Goal: Check status

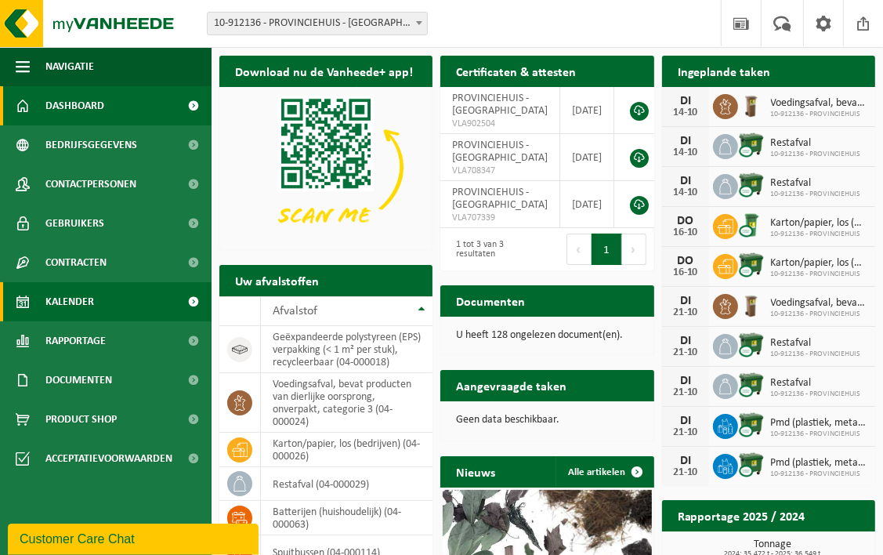
click at [85, 302] on span "Kalender" at bounding box center [69, 301] width 49 height 39
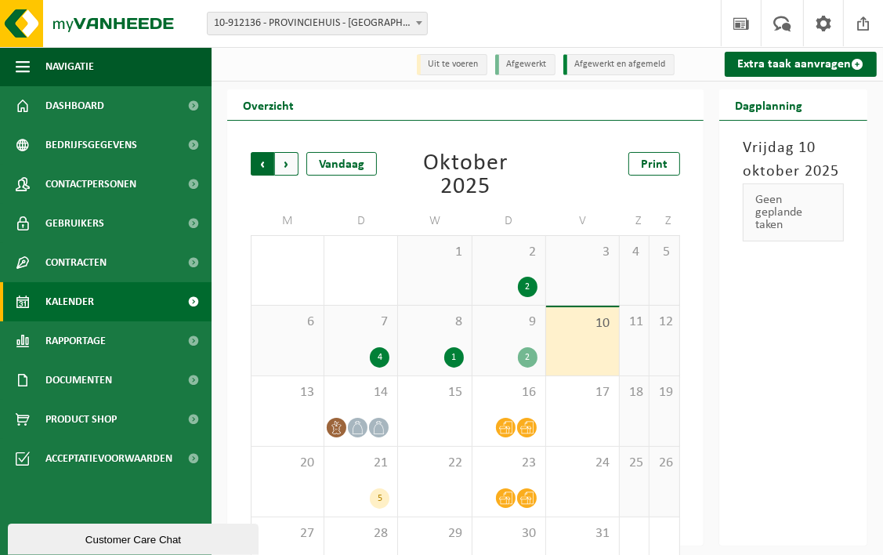
click at [289, 167] on span "Volgende" at bounding box center [286, 163] width 23 height 23
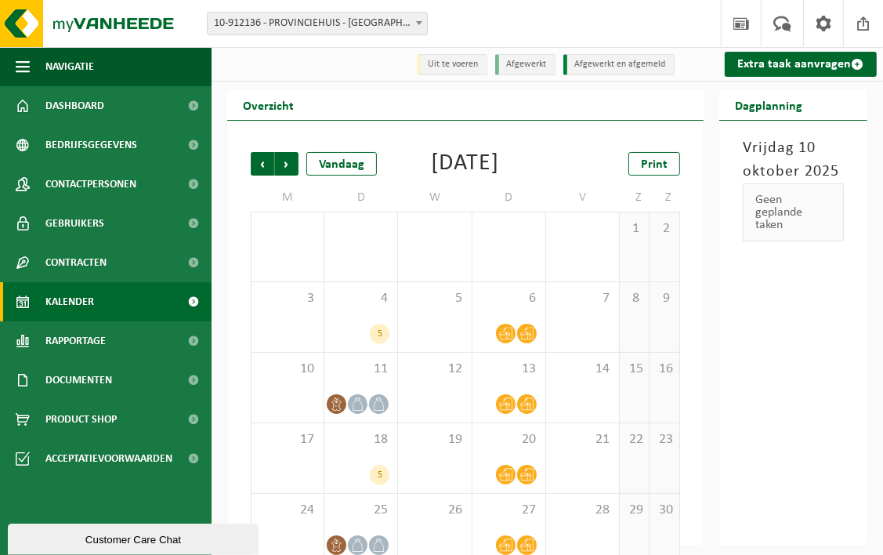
click at [289, 167] on span "Volgende" at bounding box center [286, 163] width 23 height 23
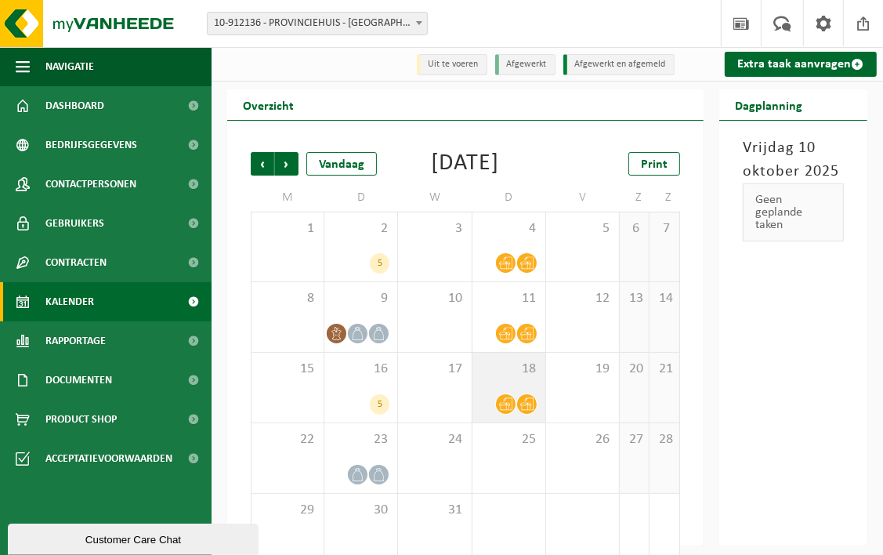
scroll to position [50, 0]
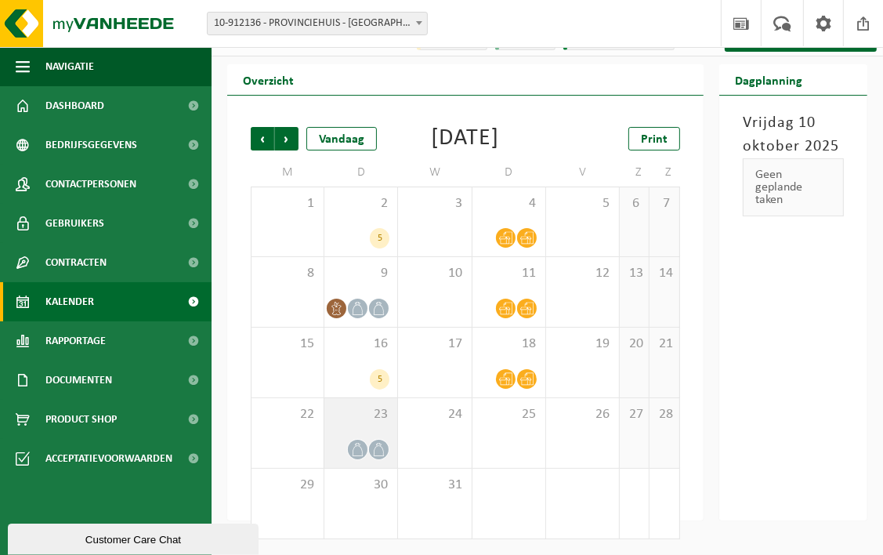
click at [374, 443] on icon at bounding box center [378, 449] width 13 height 13
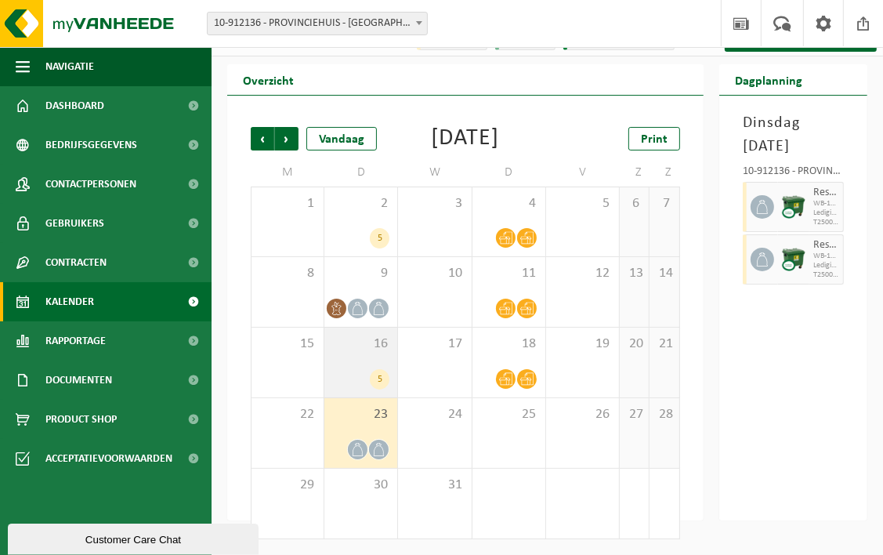
click at [367, 370] on div "5" at bounding box center [360, 379] width 57 height 20
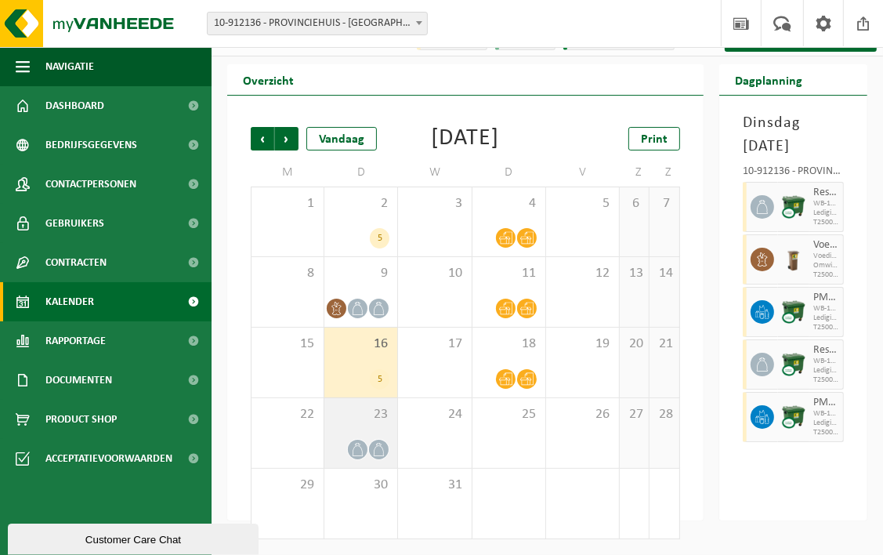
click at [338, 430] on div "23" at bounding box center [360, 433] width 73 height 70
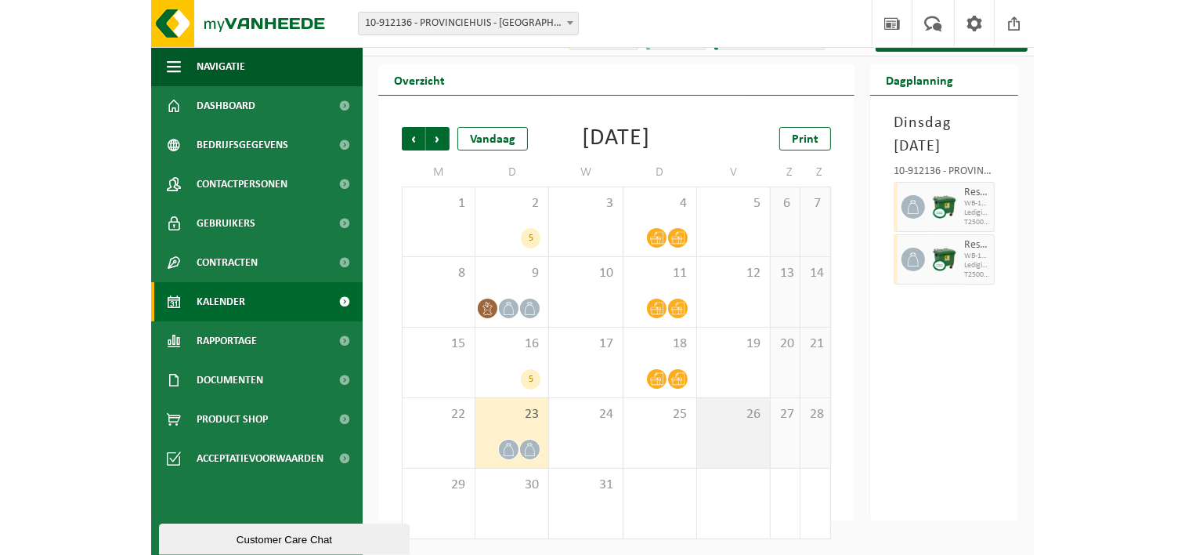
scroll to position [26, 0]
